Goal: Information Seeking & Learning: Learn about a topic

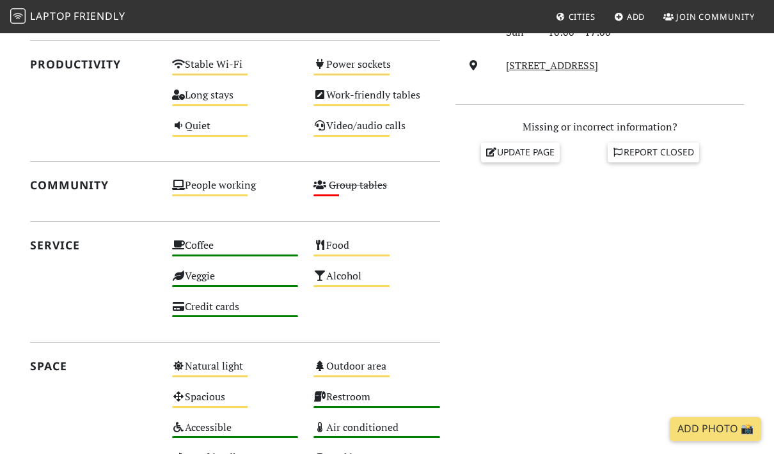
scroll to position [472, 0]
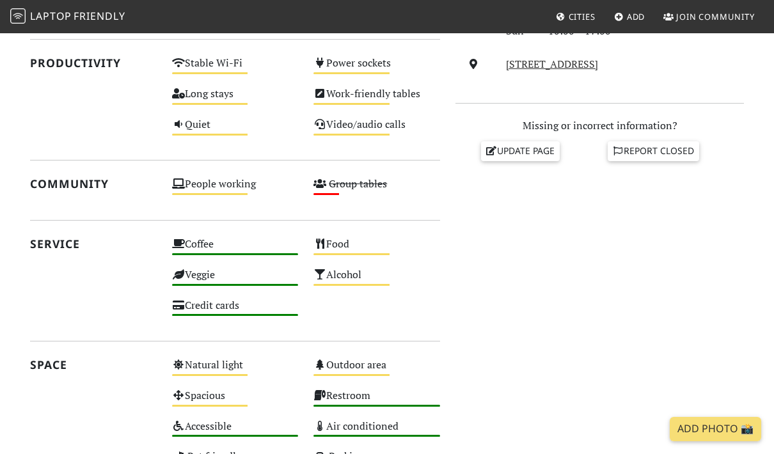
click at [387, 134] on div "Medium" at bounding box center [351, 135] width 76 height 2
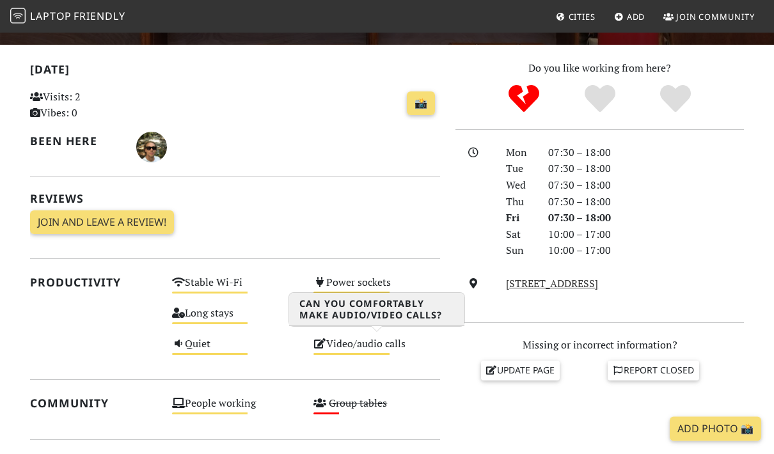
scroll to position [0, 0]
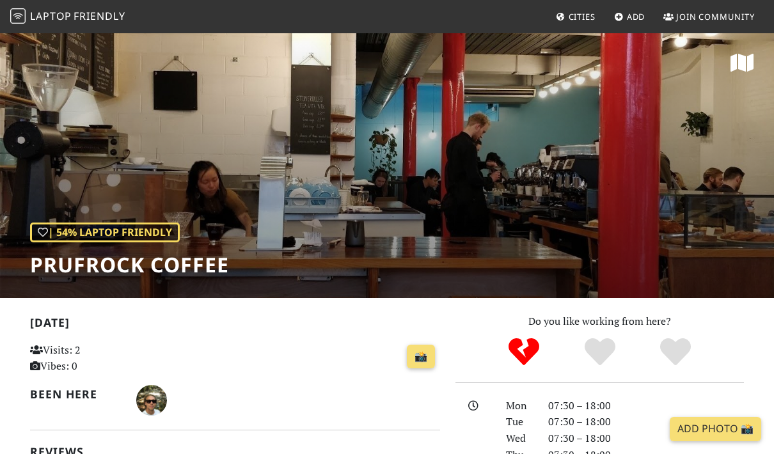
click at [118, 23] on span "Friendly" at bounding box center [99, 16] width 51 height 14
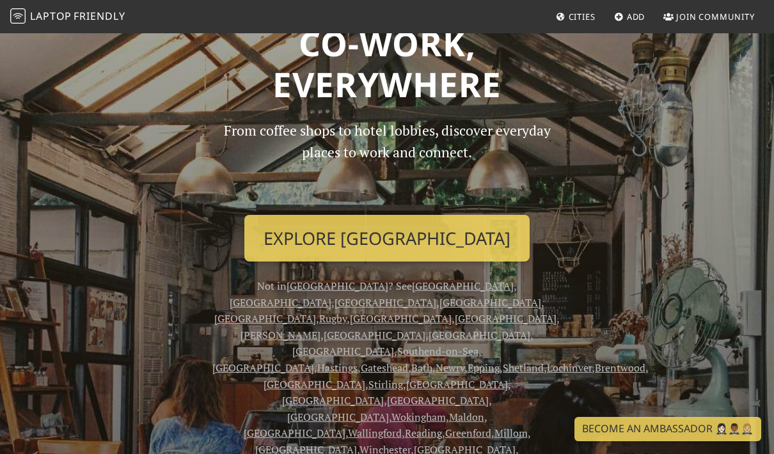
scroll to position [57, 0]
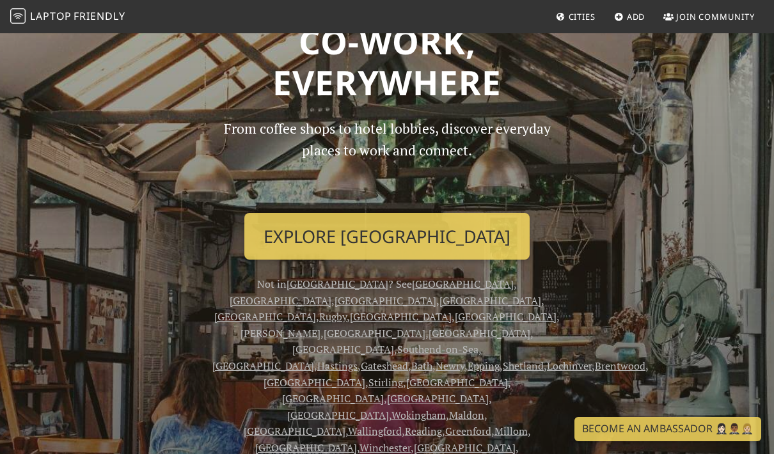
click at [433, 240] on link "Explore [GEOGRAPHIC_DATA]" at bounding box center [386, 236] width 285 height 47
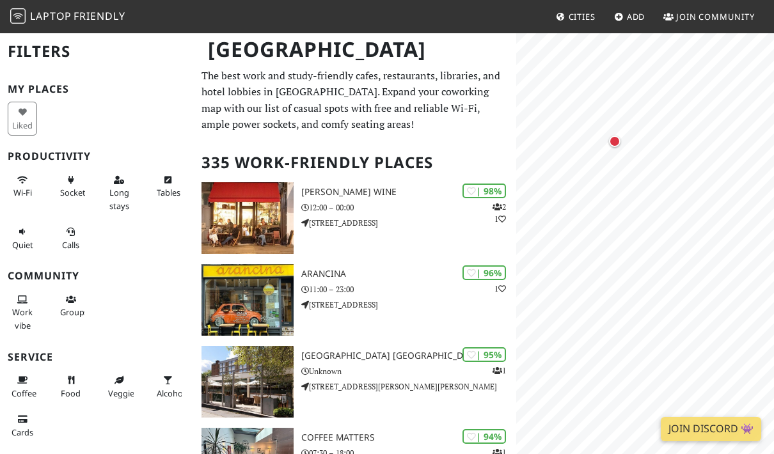
click at [612, 142] on div "Map marker" at bounding box center [615, 142] width 12 height 12
click at [724, 175] on button "×" at bounding box center [727, 171] width 12 height 14
click at [593, 238] on div "Map marker" at bounding box center [595, 239] width 9 height 9
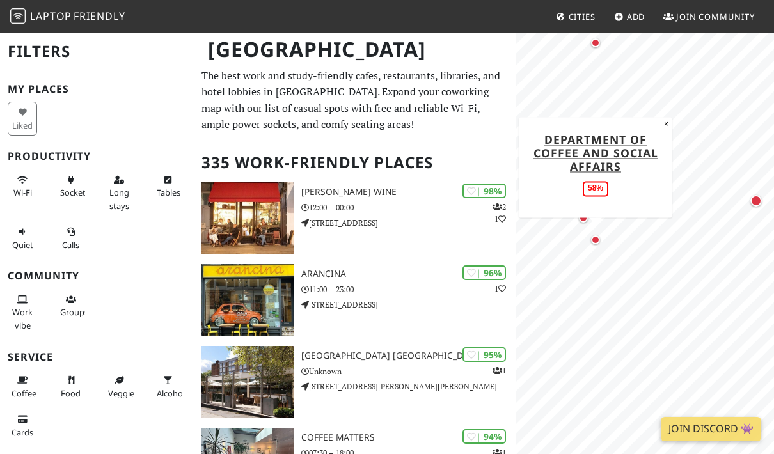
click at [664, 128] on button "×" at bounding box center [666, 124] width 12 height 14
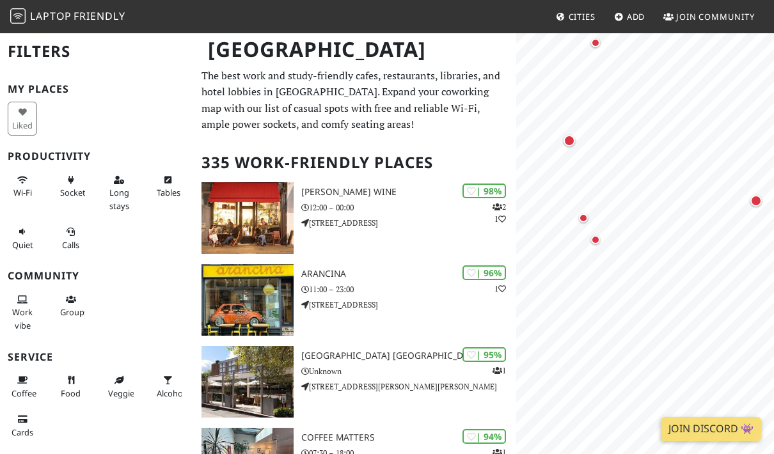
click at [581, 217] on div "Map marker" at bounding box center [583, 218] width 9 height 9
click at [738, 189] on button "×" at bounding box center [740, 188] width 12 height 14
click at [570, 137] on div "Map marker" at bounding box center [569, 141] width 12 height 12
click at [602, 242] on div "Map marker" at bounding box center [595, 240] width 26 height 26
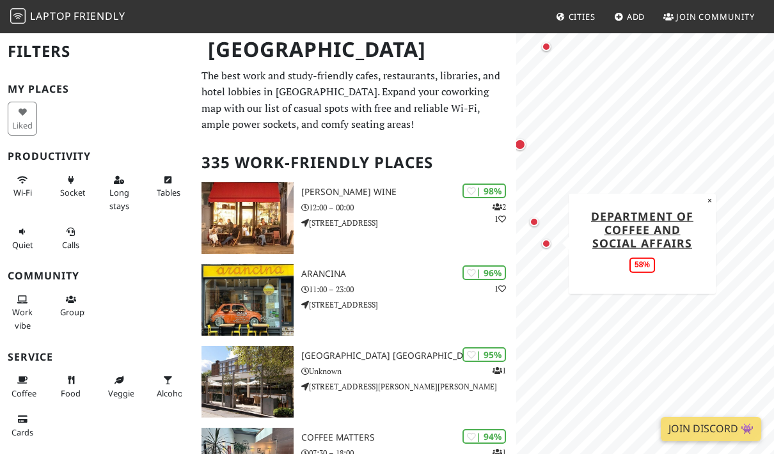
click at [706, 205] on button "×" at bounding box center [709, 200] width 12 height 14
click at [709, 203] on div "Map marker" at bounding box center [707, 205] width 12 height 12
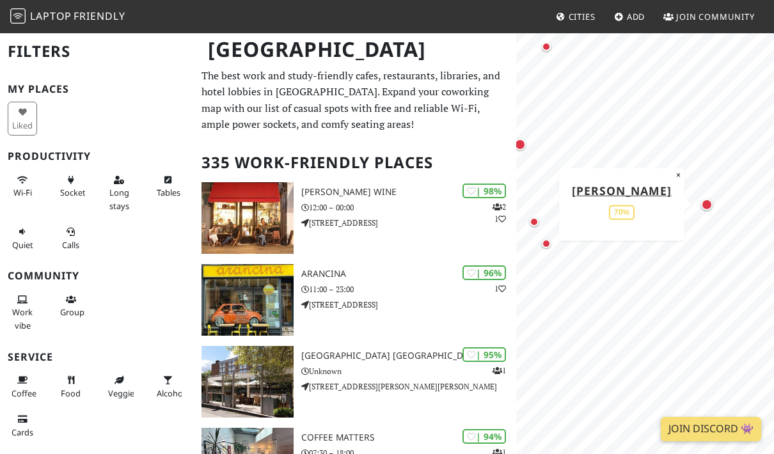
click at [646, 198] on link "LEON Farringdon" at bounding box center [622, 189] width 100 height 15
click at [675, 178] on button "×" at bounding box center [678, 174] width 12 height 14
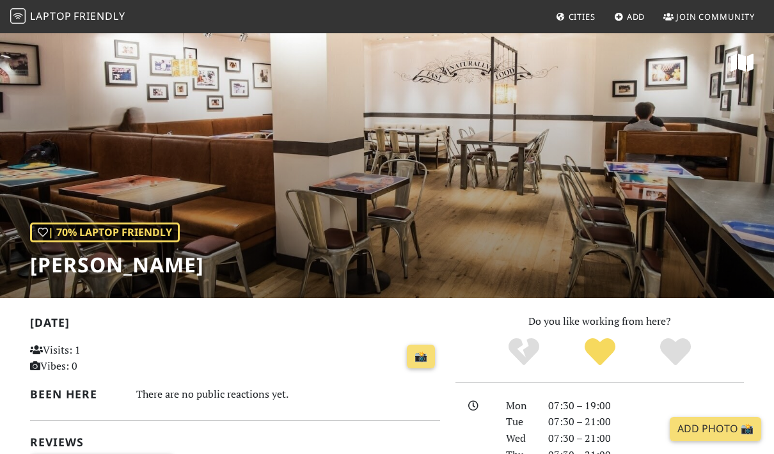
click at [641, 189] on div "| 70% Laptop Friendly LEON Farringdon" at bounding box center [387, 165] width 774 height 266
